Goal: Find specific page/section: Find specific page/section

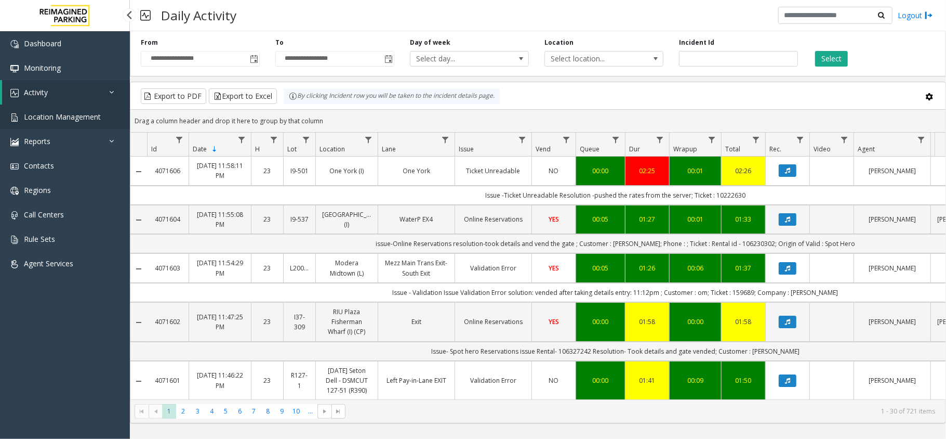
drag, startPoint x: 0, startPoint y: 0, endPoint x: 99, endPoint y: 110, distance: 147.9
click at [99, 110] on link "Location Management" at bounding box center [65, 116] width 130 height 24
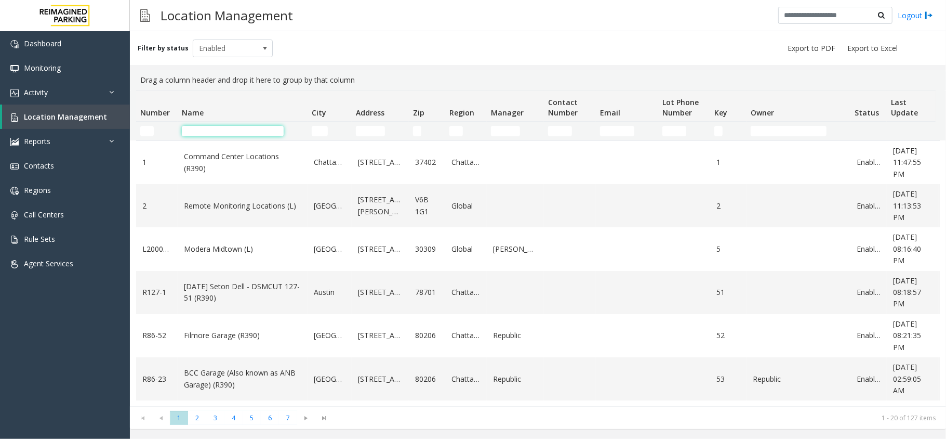
click at [194, 131] on input "Name Filter" at bounding box center [233, 131] width 102 height 10
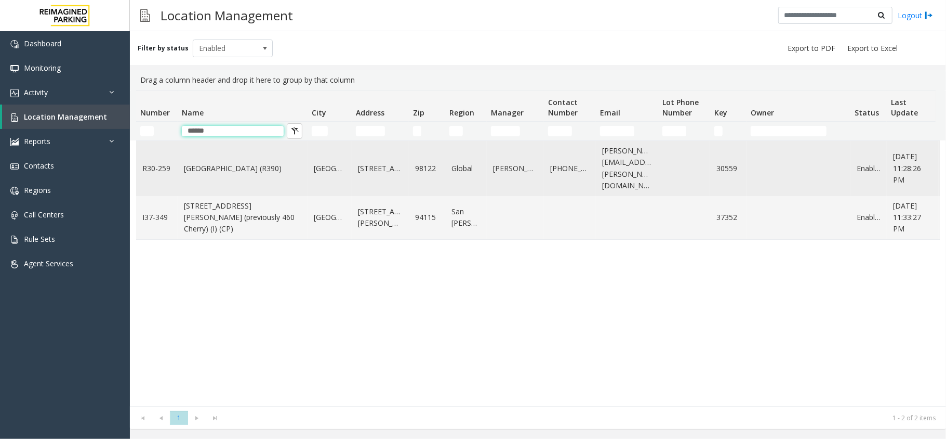
type input "******"
click at [219, 155] on td "Cherry Hill (R390)" at bounding box center [243, 168] width 130 height 55
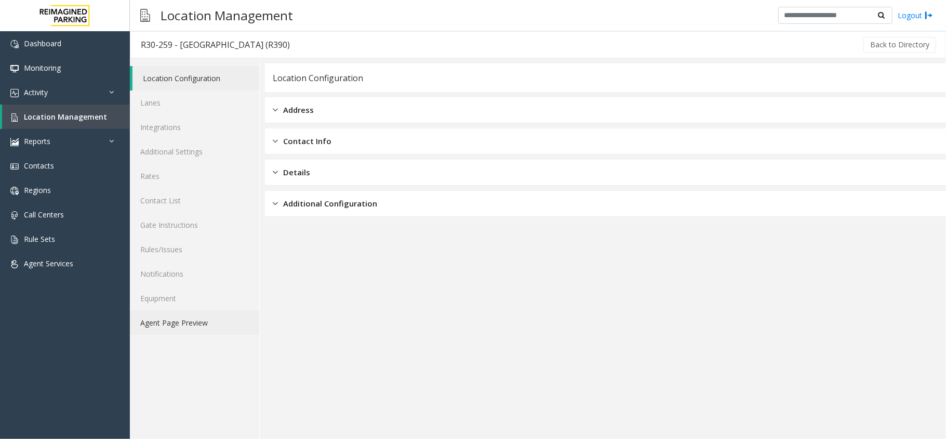
click at [179, 320] on link "Agent Page Preview" at bounding box center [194, 322] width 129 height 24
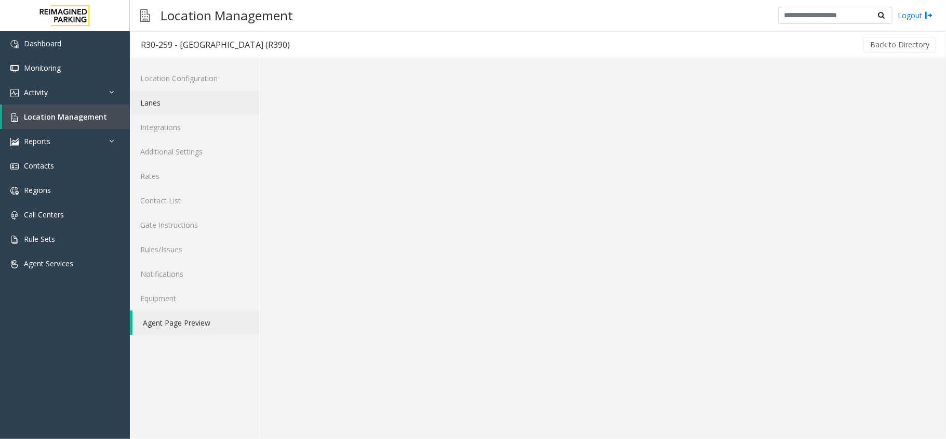
click at [181, 107] on link "Lanes" at bounding box center [194, 102] width 129 height 24
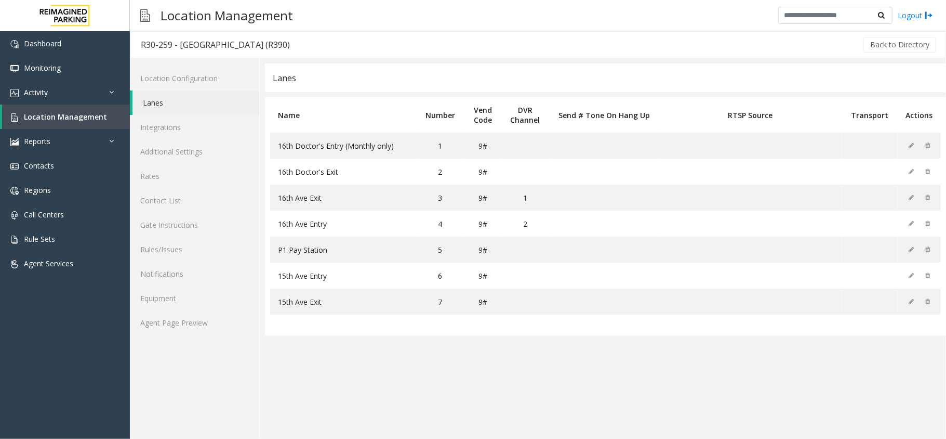
click at [206, 335] on div "Location Configuration Lanes Integrations Additional Settings Rates Contact Lis…" at bounding box center [195, 248] width 130 height 380
click at [205, 331] on link "Agent Page Preview" at bounding box center [194, 322] width 129 height 24
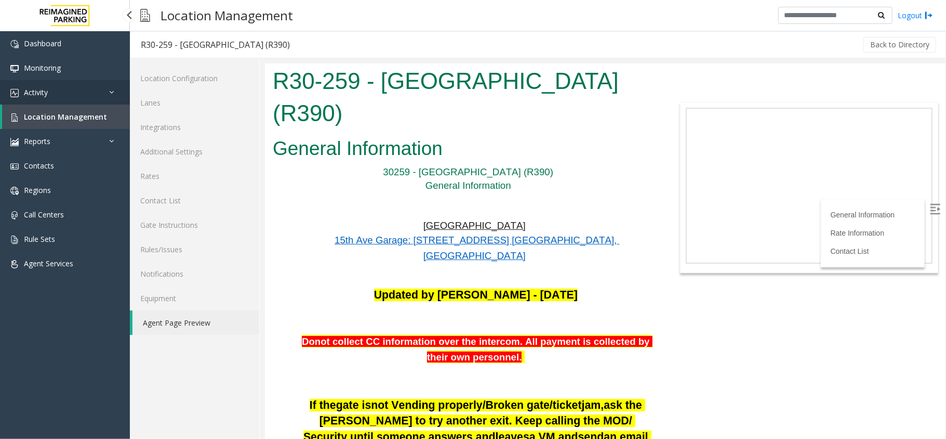
click at [75, 96] on link "Activity" at bounding box center [65, 92] width 130 height 24
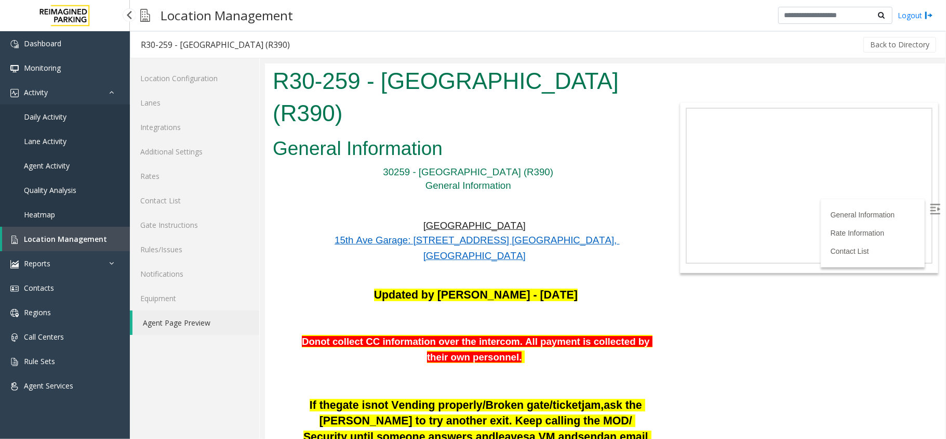
click at [69, 115] on link "Daily Activity" at bounding box center [65, 116] width 130 height 24
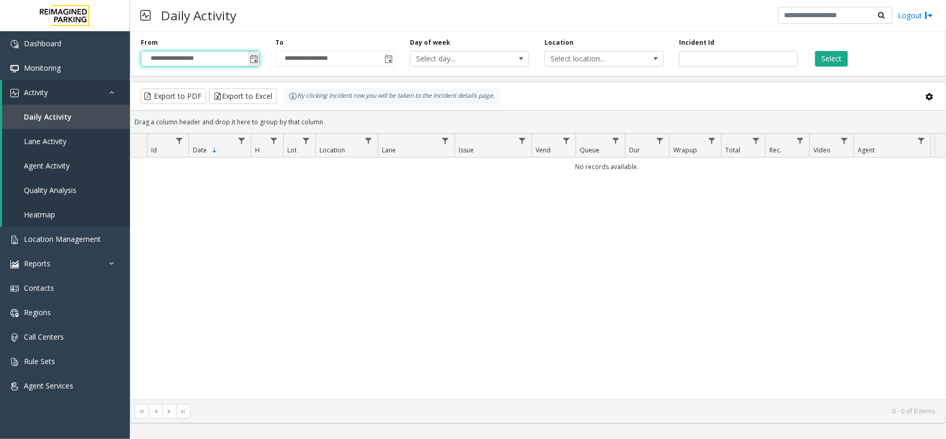
click at [242, 60] on input "**********" at bounding box center [200, 58] width 118 height 15
click at [250, 61] on span "Toggle popup" at bounding box center [254, 59] width 8 height 8
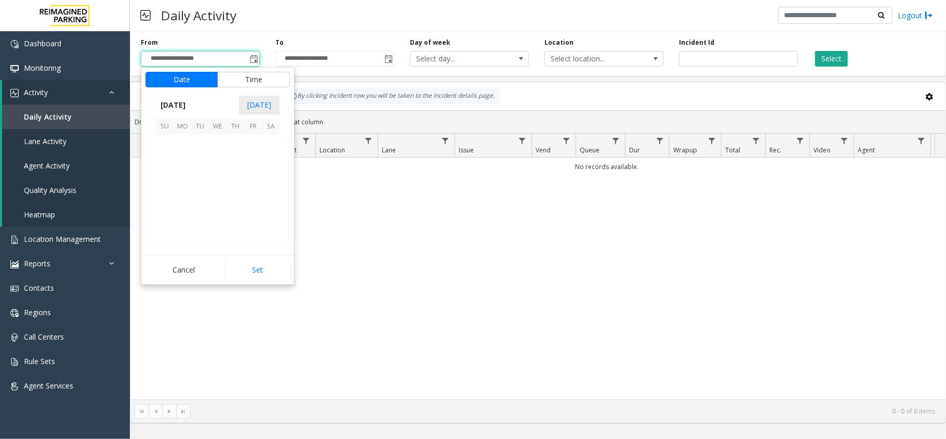
scroll to position [186514, 0]
click at [164, 158] on span "7" at bounding box center [165, 161] width 18 height 18
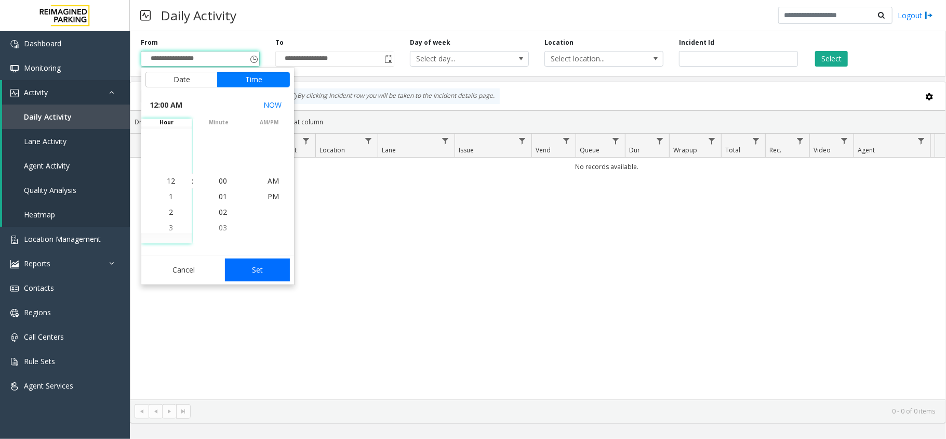
click at [254, 273] on button "Set" at bounding box center [257, 269] width 65 height 23
type input "**********"
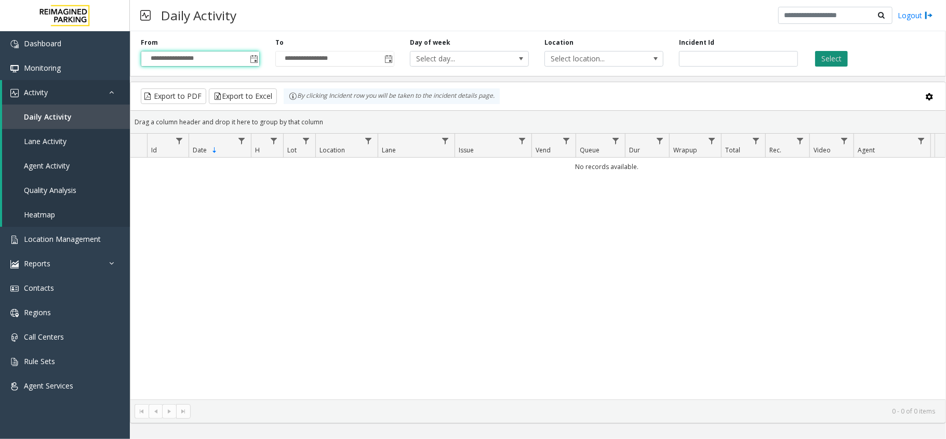
click at [834, 52] on button "Select" at bounding box center [831, 59] width 33 height 16
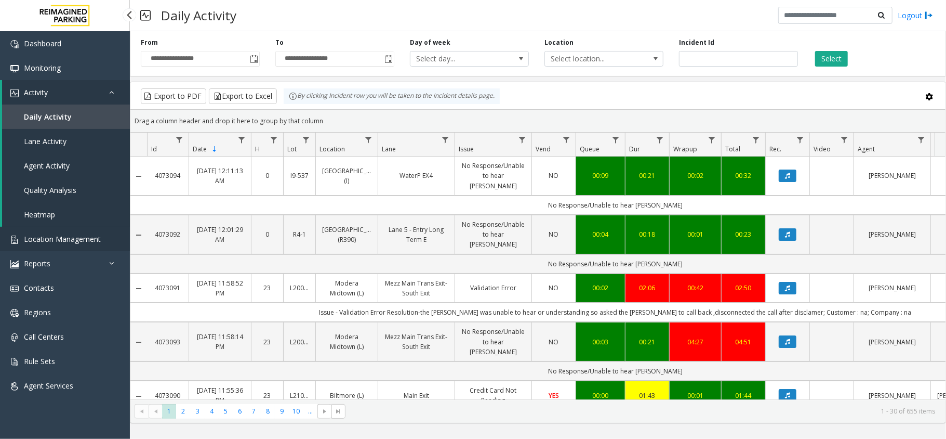
click at [88, 234] on span "Location Management" at bounding box center [62, 239] width 77 height 10
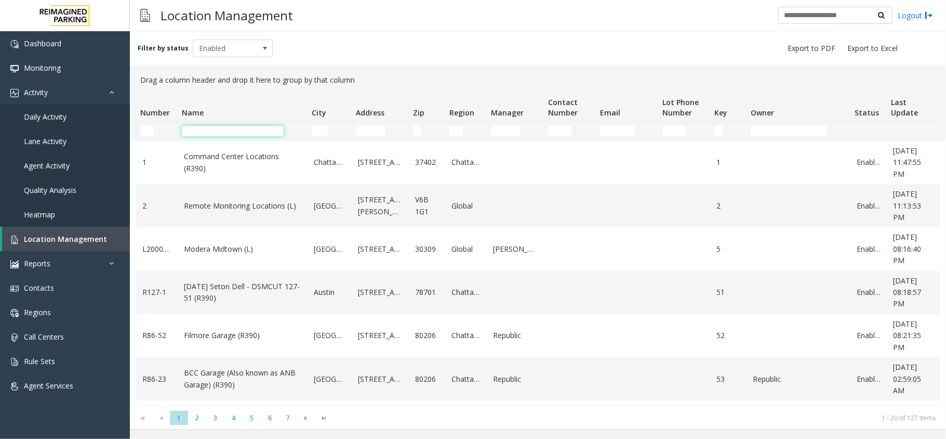
click at [212, 126] on input "Name Filter" at bounding box center [233, 131] width 102 height 10
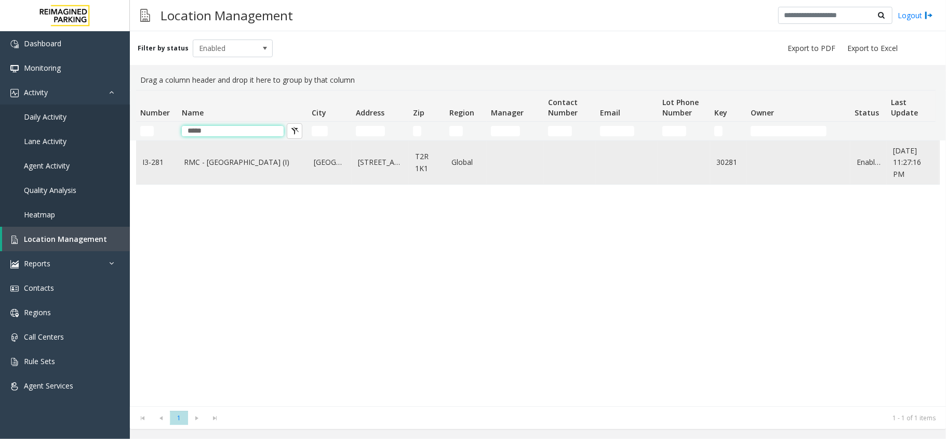
type input "*****"
click at [203, 158] on link "RMC - [GEOGRAPHIC_DATA] (I)" at bounding box center [242, 161] width 117 height 11
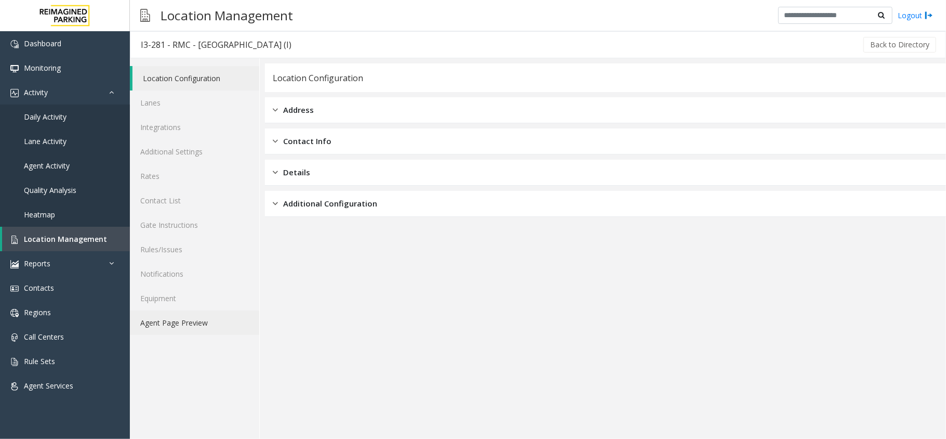
click at [173, 315] on link "Agent Page Preview" at bounding box center [194, 322] width 129 height 24
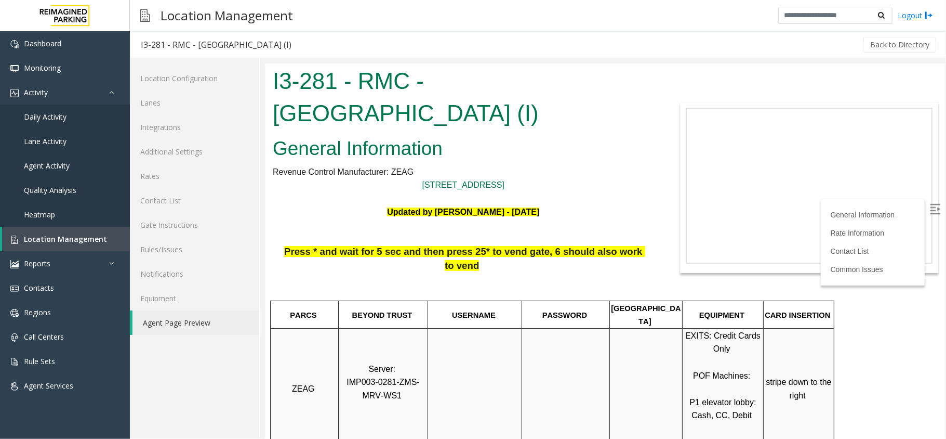
click at [930, 207] on img at bounding box center [935, 208] width 10 height 10
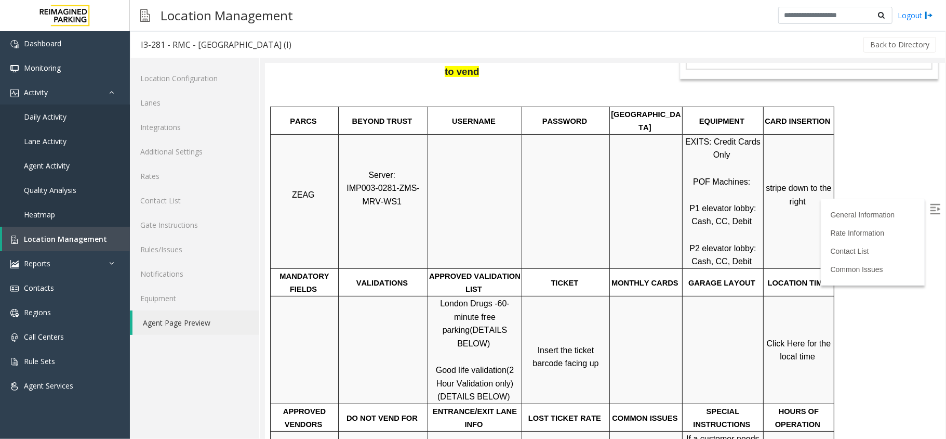
scroll to position [208, 0]
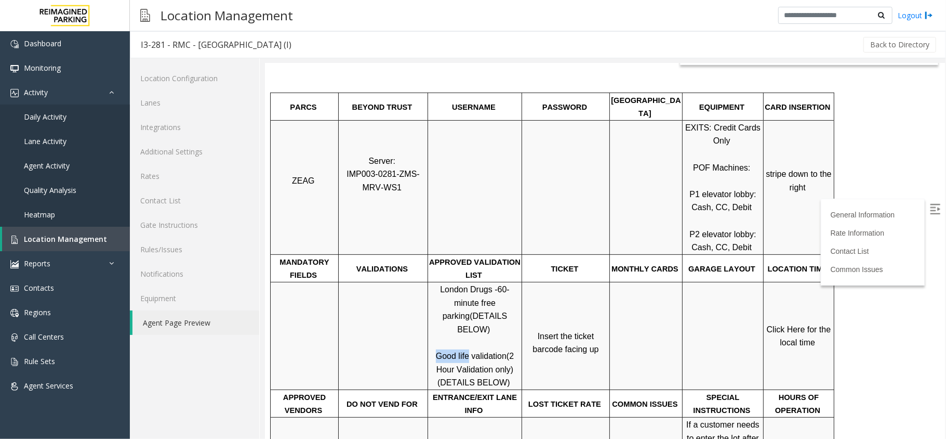
drag, startPoint x: 438, startPoint y: 313, endPoint x: 467, endPoint y: 313, distance: 29.1
click at [467, 351] on span "Good life validation" at bounding box center [470, 355] width 71 height 9
click at [446, 284] on span "London Drugs -" at bounding box center [468, 288] width 57 height 9
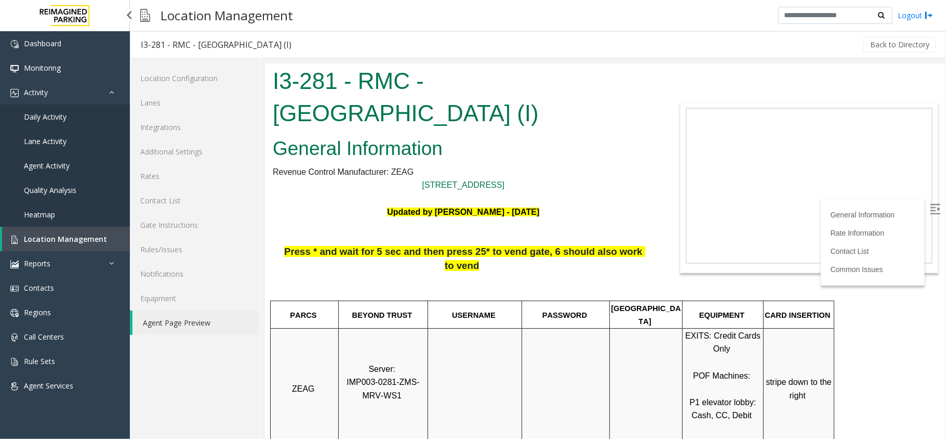
scroll to position [208, 0]
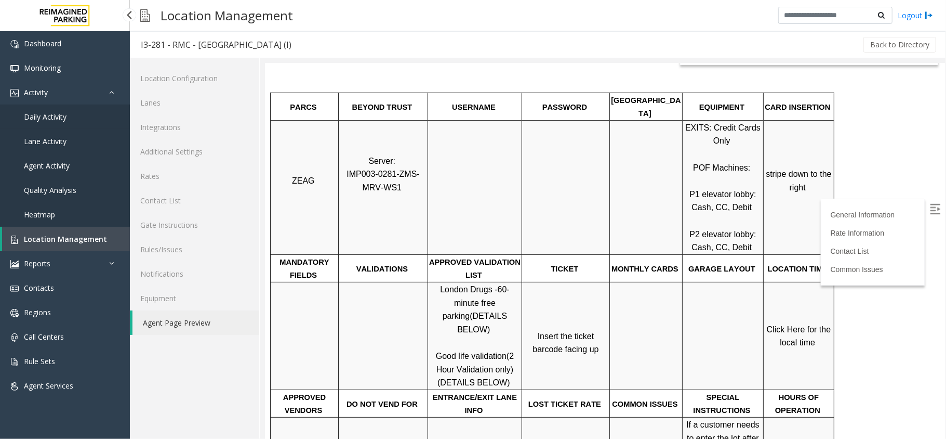
drag, startPoint x: 0, startPoint y: 0, endPoint x: 87, endPoint y: 115, distance: 144.7
click at [87, 115] on link "Daily Activity" at bounding box center [65, 116] width 130 height 24
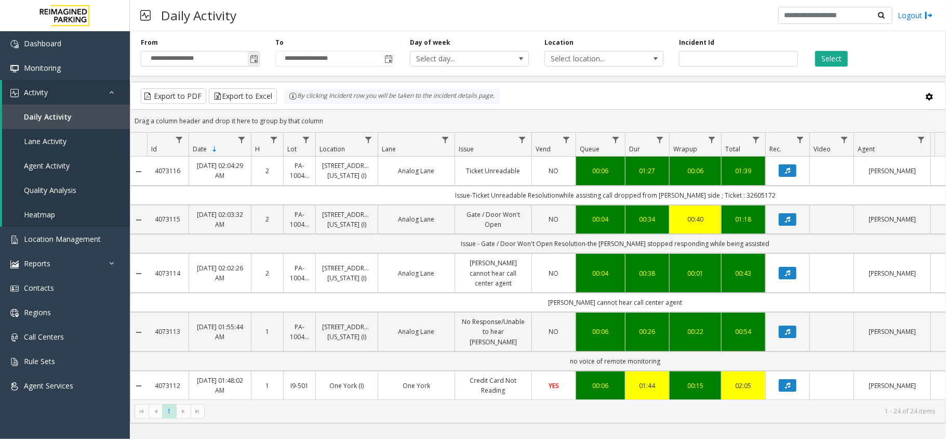
click at [257, 63] on span "Toggle popup" at bounding box center [254, 59] width 8 height 8
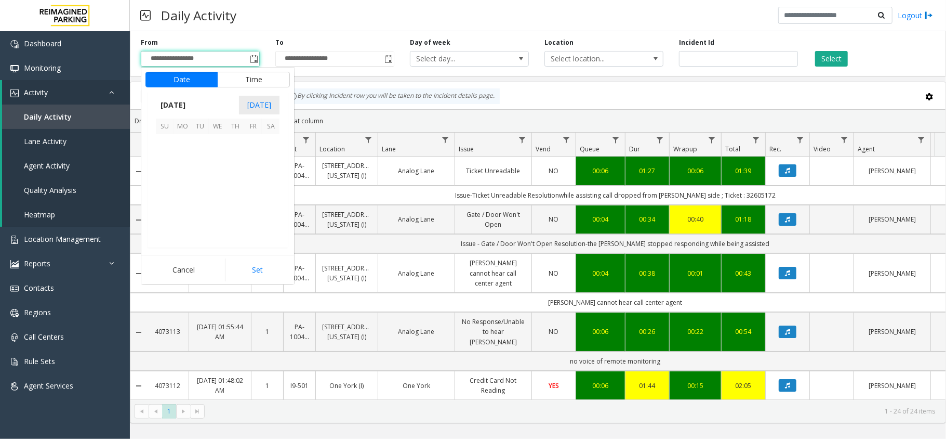
scroll to position [186514, 0]
click at [254, 59] on span "Toggle popup" at bounding box center [254, 59] width 8 height 8
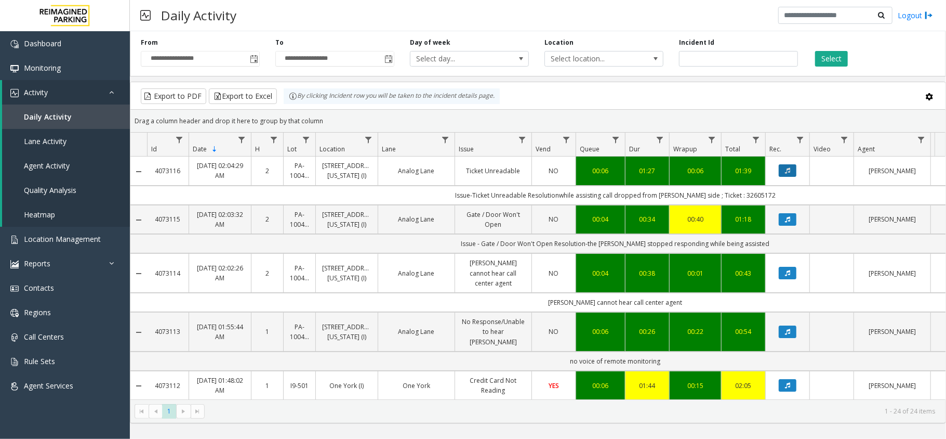
click at [788, 174] on icon "Data table" at bounding box center [787, 170] width 5 height 6
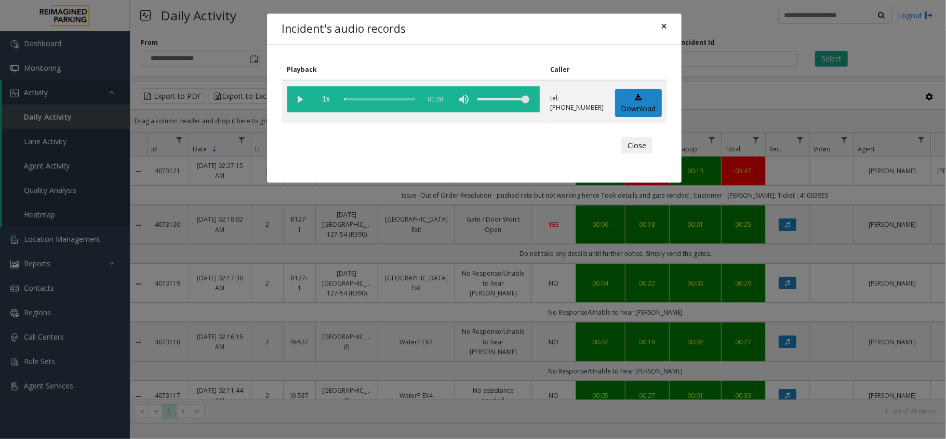
click at [668, 25] on button "×" at bounding box center [664, 26] width 21 height 25
